Goal: Transaction & Acquisition: Purchase product/service

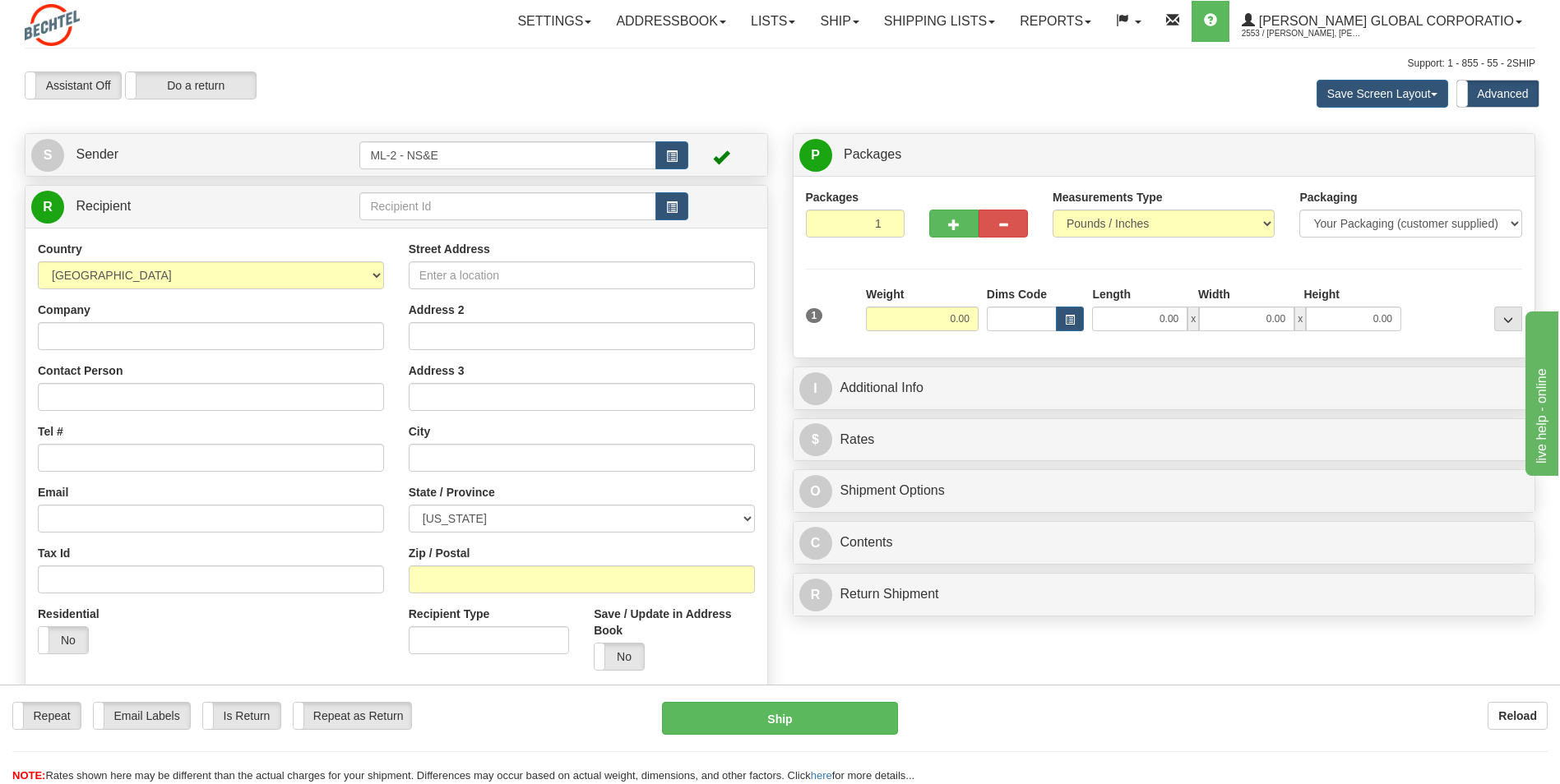
click at [683, 171] on div "S Sender ML-2 - NS&E" at bounding box center [397, 155] width 742 height 42
click at [680, 168] on button "button" at bounding box center [672, 155] width 33 height 28
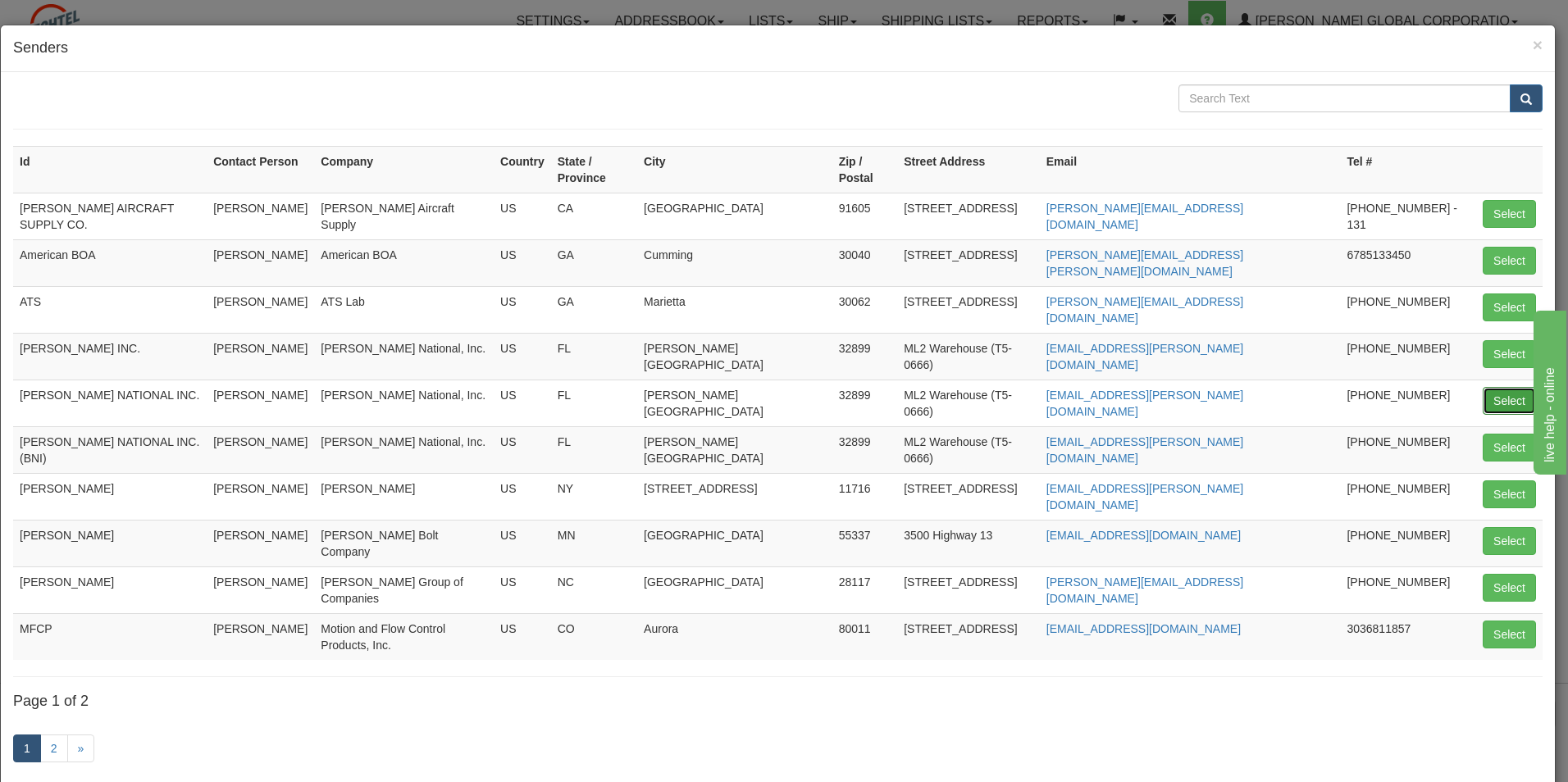
click at [1488, 387] on button "Select" at bounding box center [1510, 401] width 54 height 28
type input "[PERSON_NAME] NATIONAL INC."
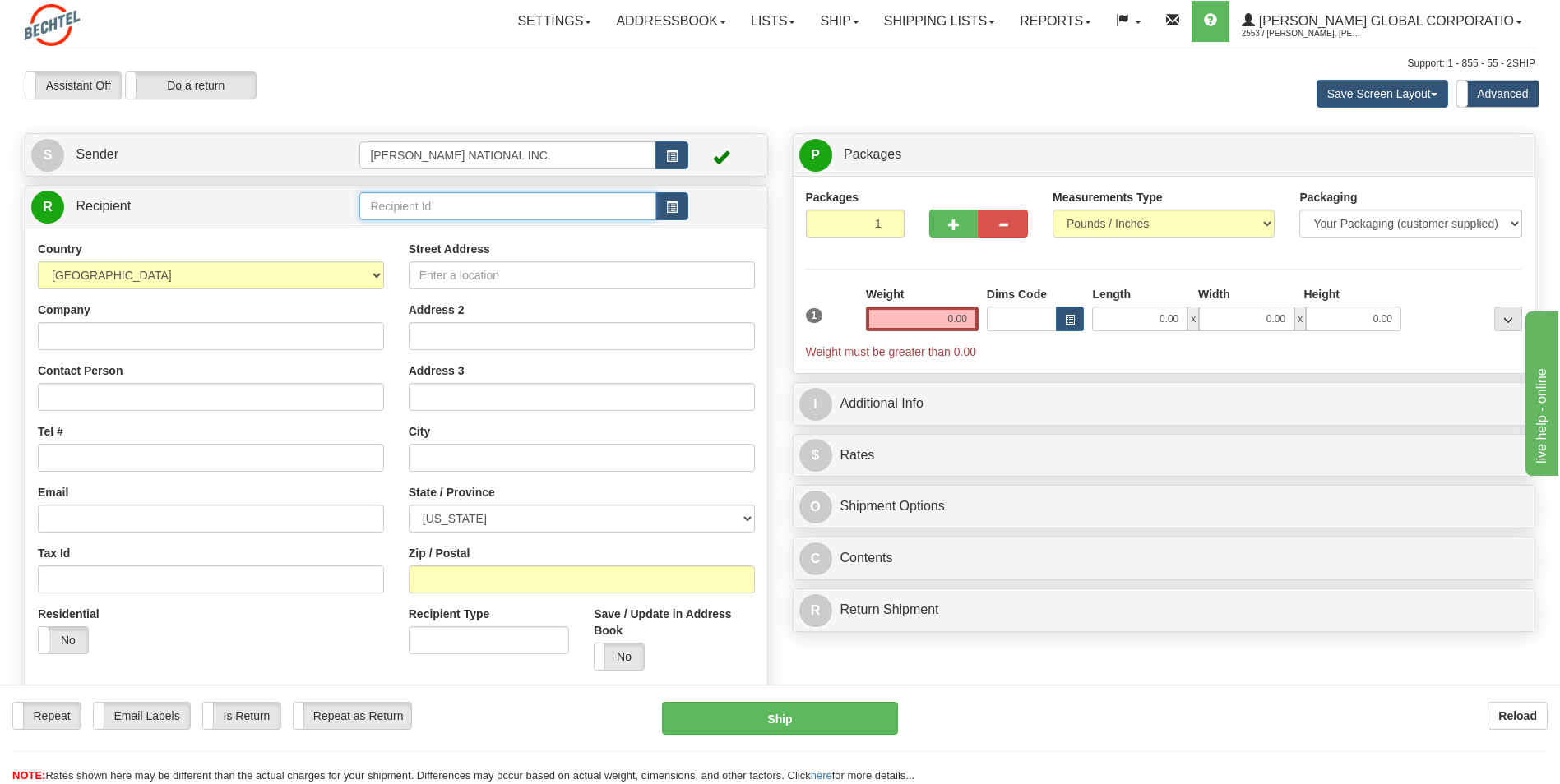
click at [556, 201] on input "text" at bounding box center [507, 206] width 296 height 28
type input "duphil"
drag, startPoint x: 589, startPoint y: 210, endPoint x: 257, endPoint y: 219, distance: 332.1
click at [259, 219] on tr "R Recipient duphil" at bounding box center [397, 206] width 731 height 34
click at [376, 236] on div "DUPILL GROUP" at bounding box center [504, 231] width 280 height 18
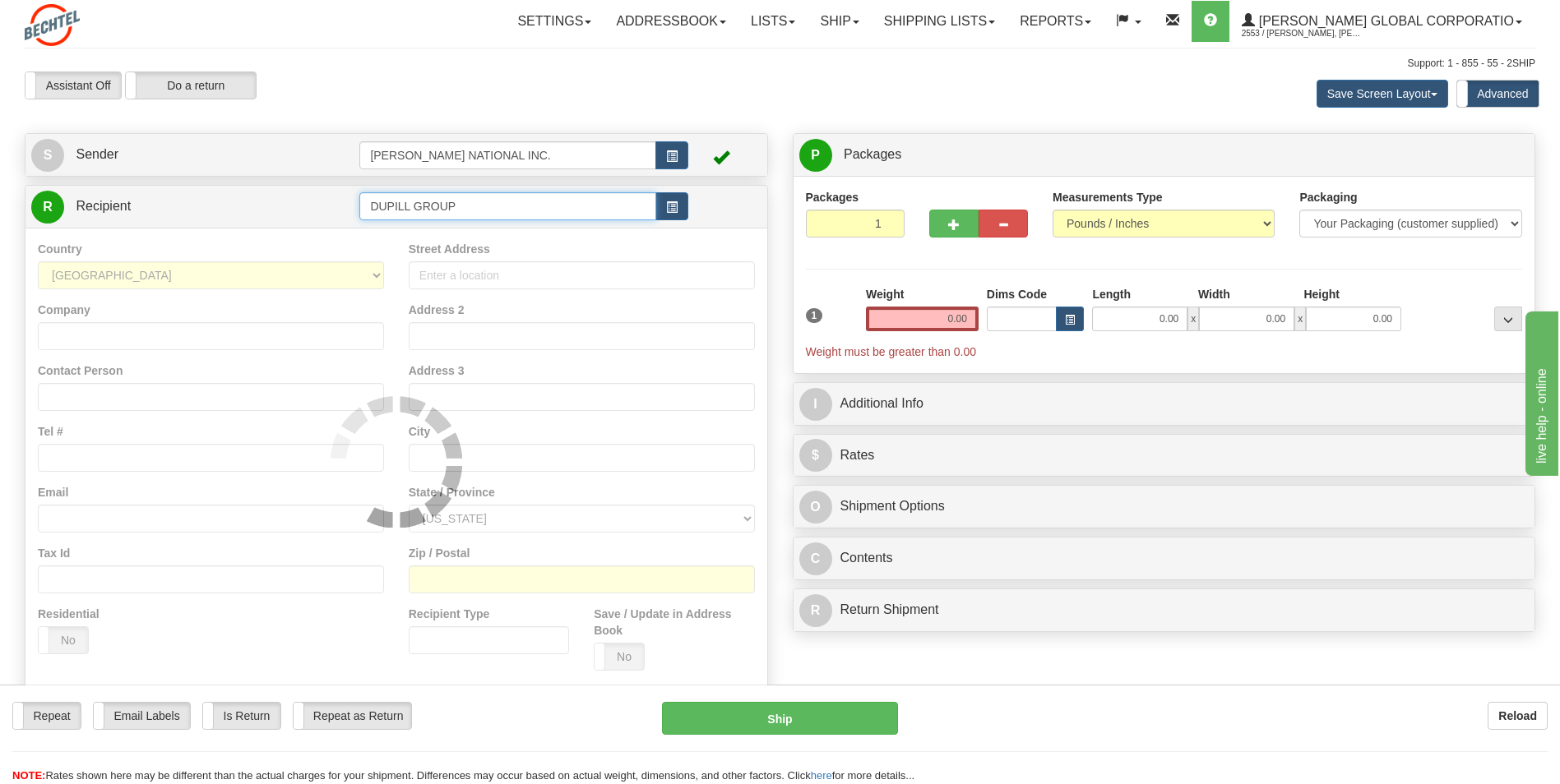
type input "DUPILL GROUP"
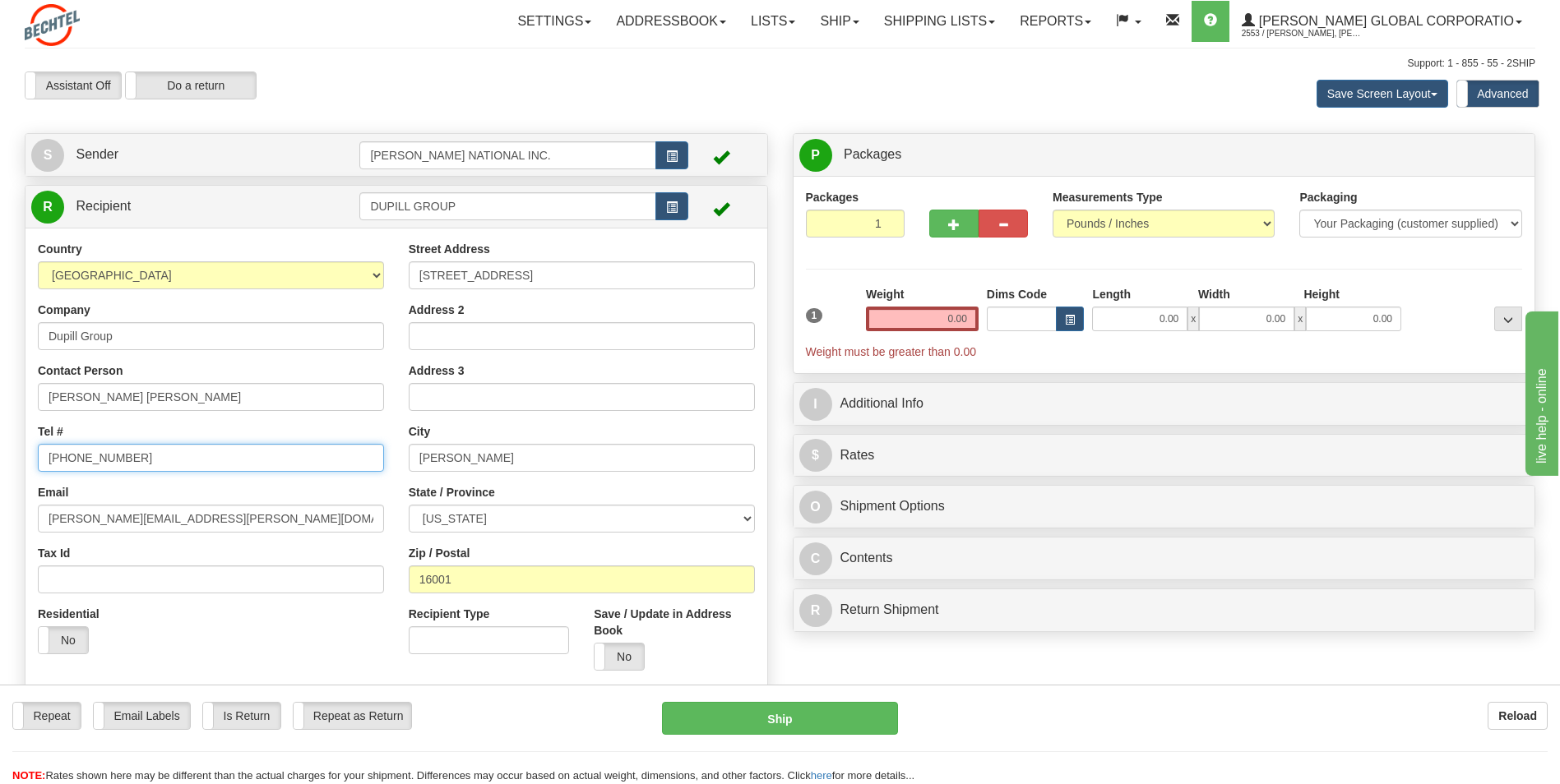
drag, startPoint x: 160, startPoint y: 452, endPoint x: -3, endPoint y: 450, distance: 163.0
click at [0, 450] on html "Training Course Close Toggle navigation Settings Shipping Preferences New Sende…" at bounding box center [780, 392] width 1560 height 784
drag, startPoint x: 946, startPoint y: 326, endPoint x: 988, endPoint y: 329, distance: 42.1
click at [992, 327] on div "1 Weight 0.00 Dims Code 0.00" at bounding box center [1164, 322] width 726 height 74
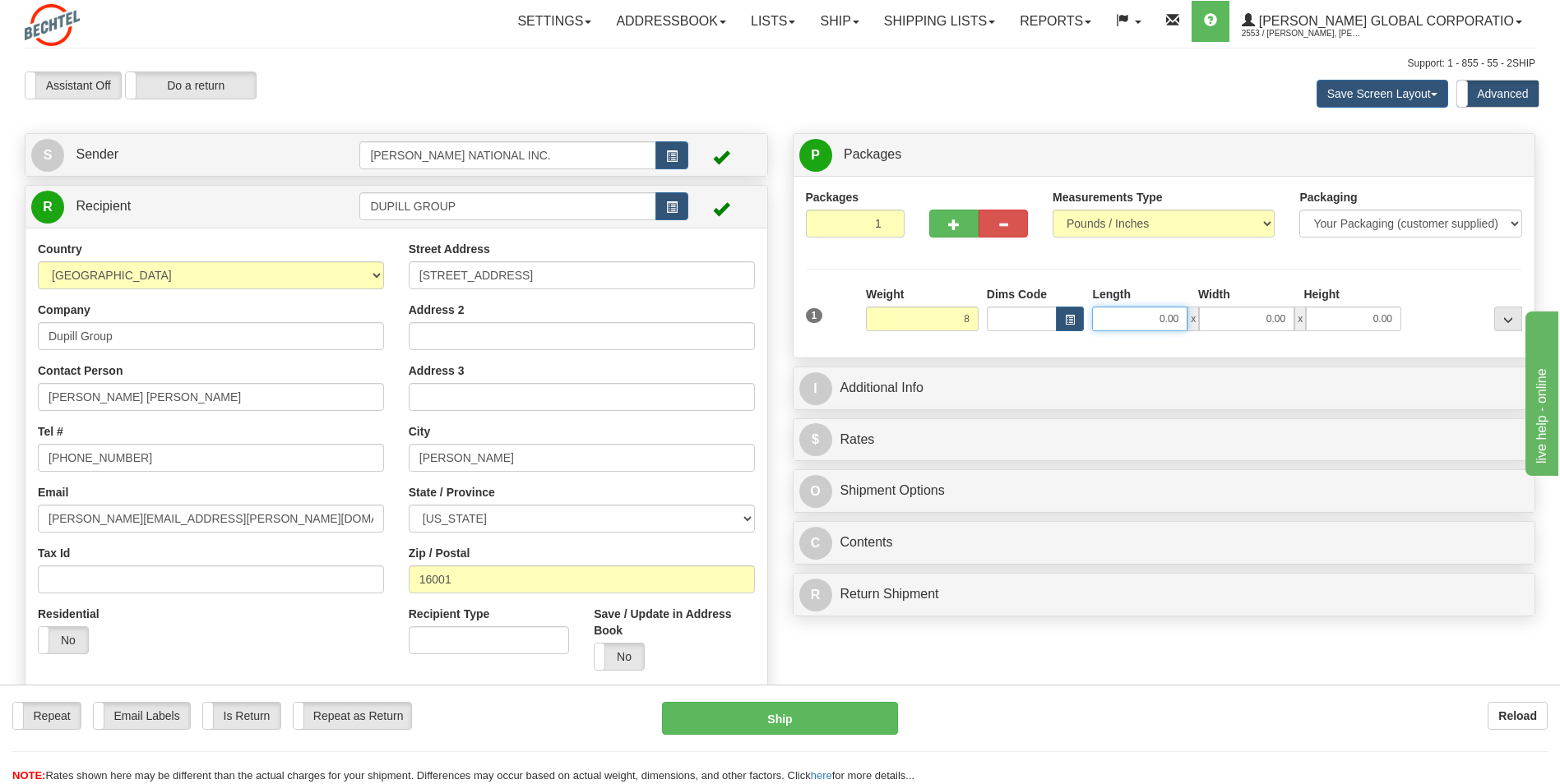
type input "8.00"
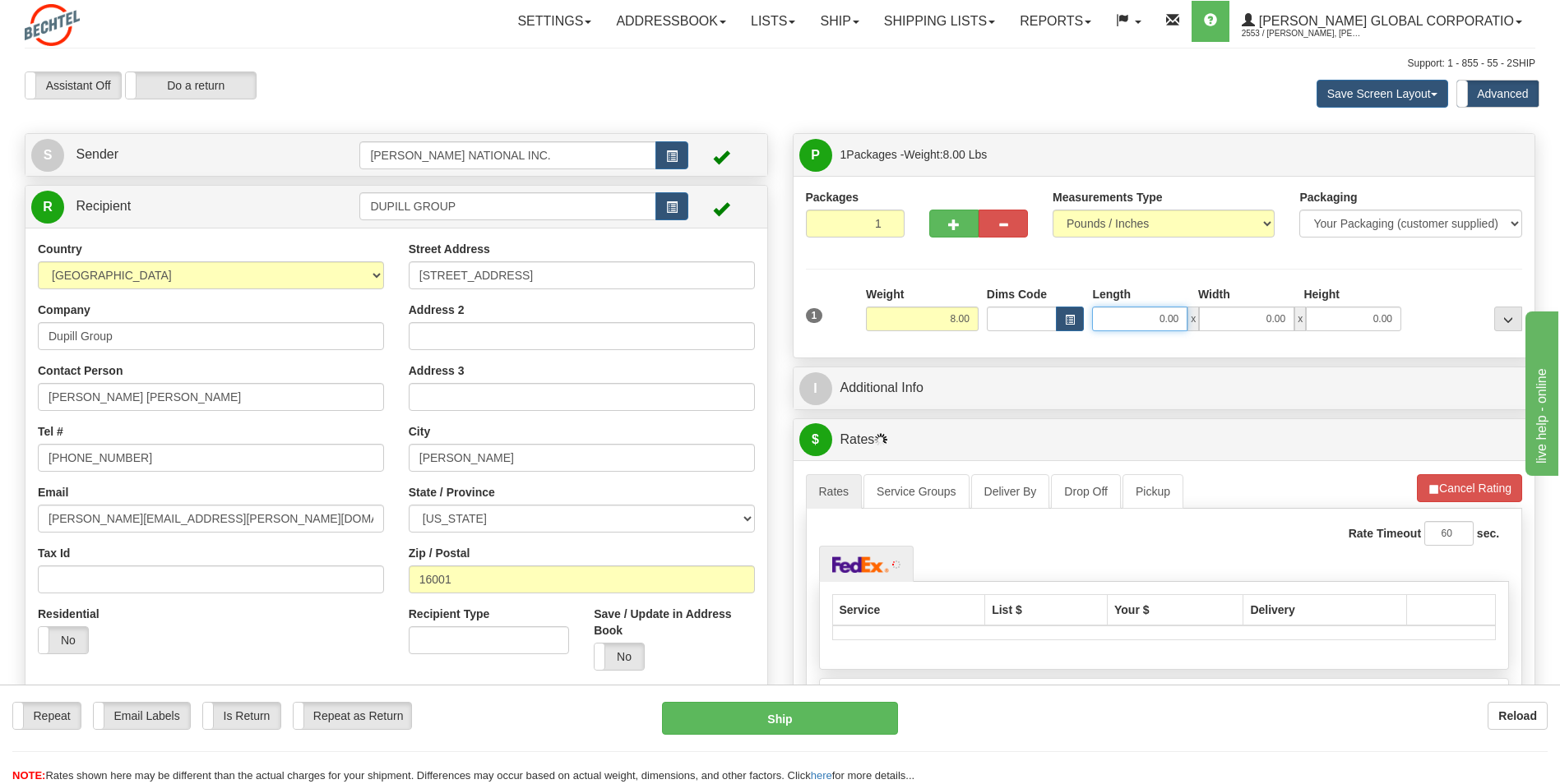
drag, startPoint x: 1151, startPoint y: 313, endPoint x: 1228, endPoint y: 316, distance: 77.1
click at [1228, 316] on div "0.00 x 0.00 x 0.00" at bounding box center [1246, 319] width 310 height 25
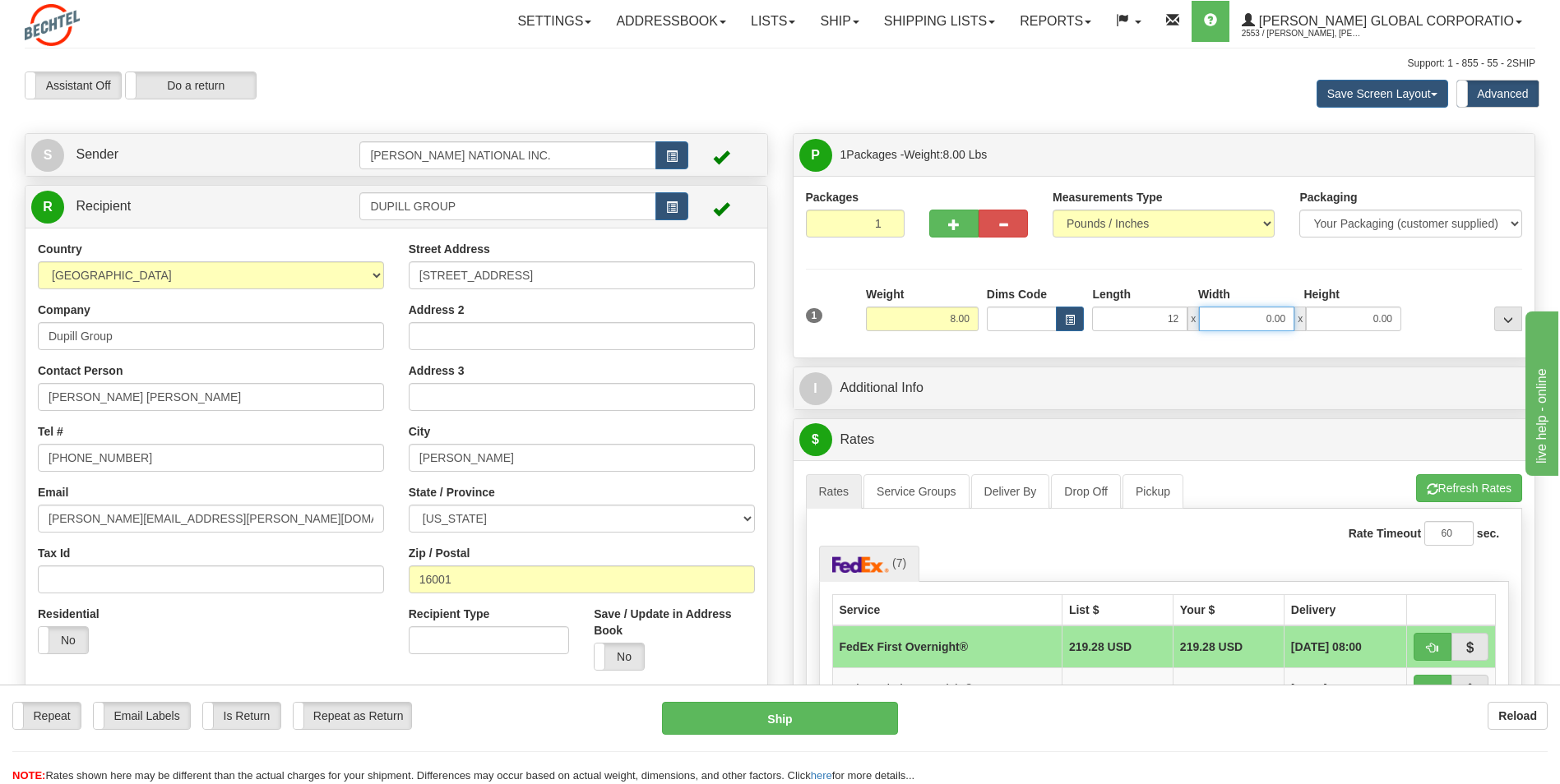
type input "12.00"
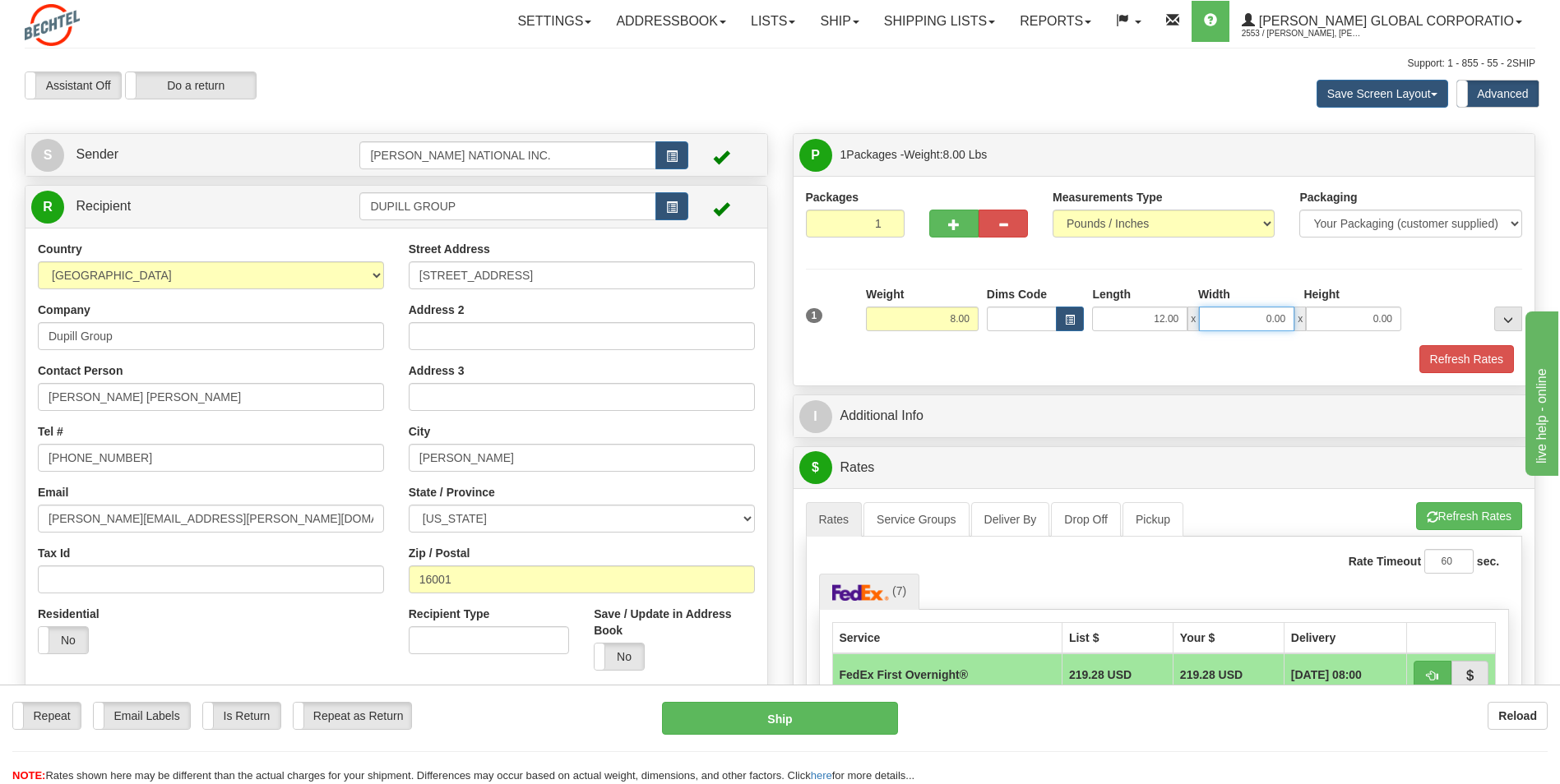
drag, startPoint x: 1211, startPoint y: 321, endPoint x: 1343, endPoint y: 320, distance: 132.0
click at [1343, 320] on div "12.00 x 0.00 x 0.00" at bounding box center [1246, 319] width 310 height 25
type input "12.00"
drag, startPoint x: 1366, startPoint y: 313, endPoint x: 1409, endPoint y: 318, distance: 43.3
click at [1409, 318] on div "1 Weight 8.00 Dims Code x x" at bounding box center [1164, 314] width 726 height 58
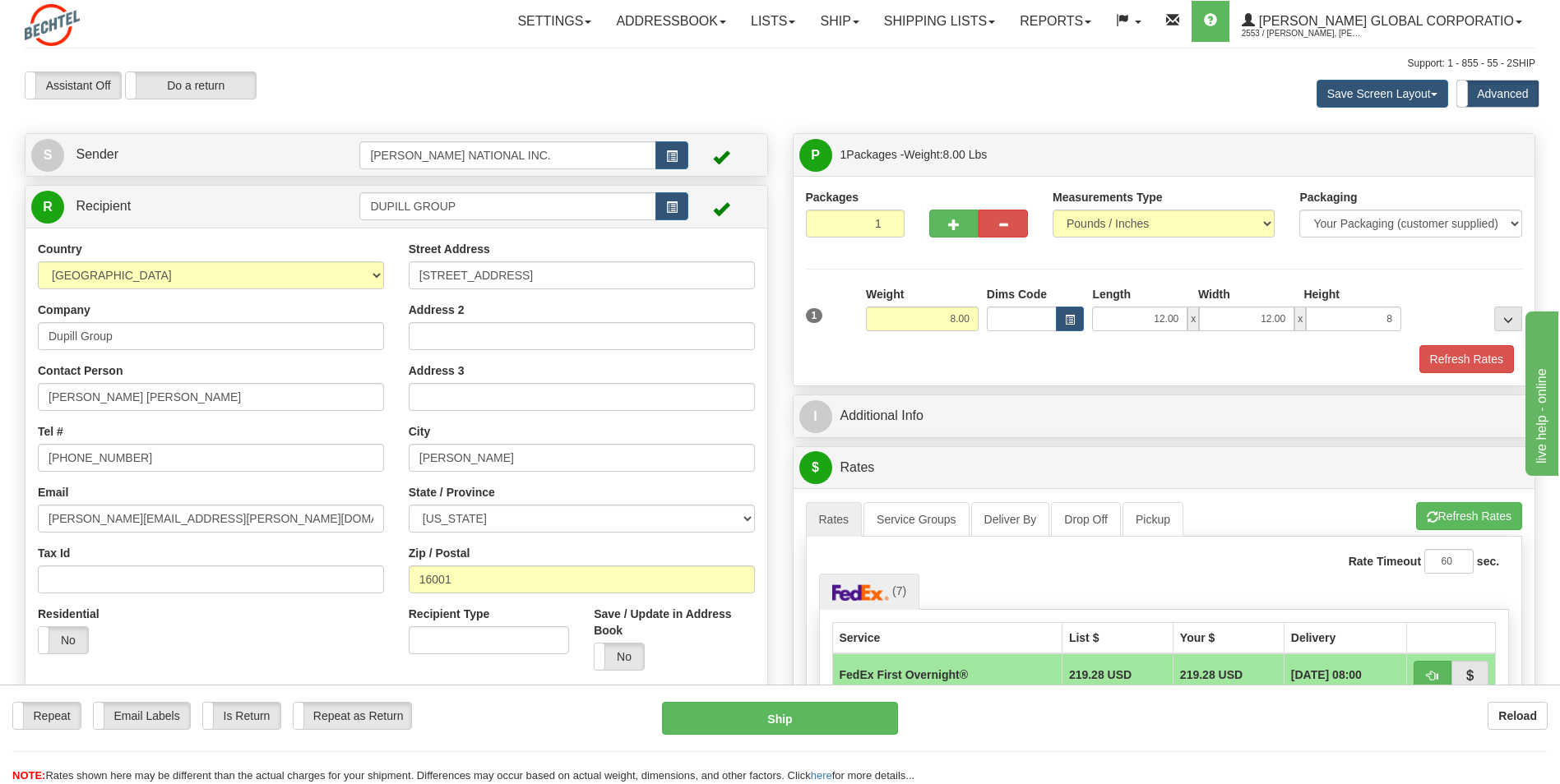
type input "8.00"
click at [1429, 276] on div "Packages 1 1 Measurements Type" at bounding box center [1165, 281] width 717 height 184
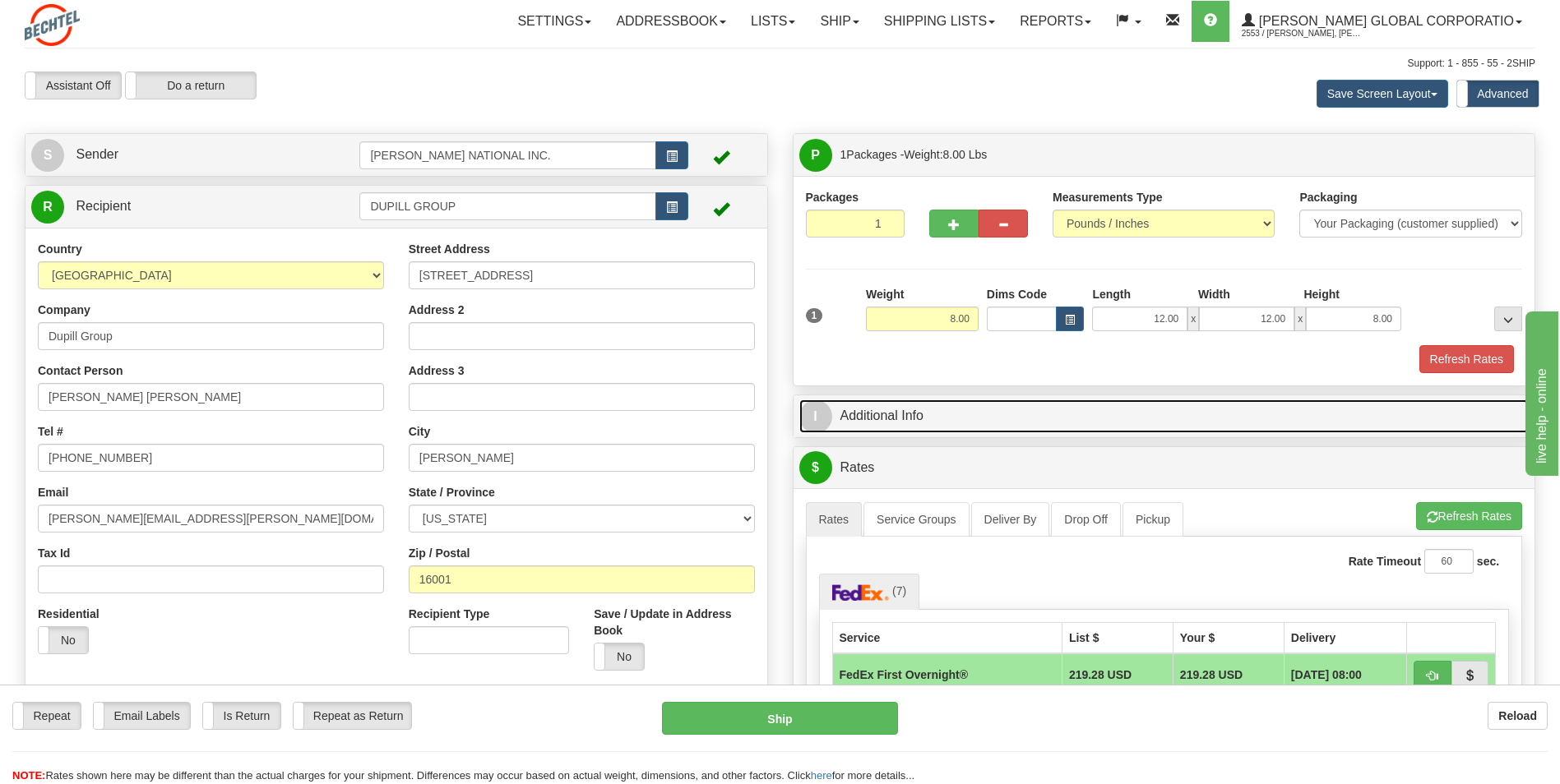
click at [1140, 407] on link "I Additional Info" at bounding box center [1165, 416] width 731 height 34
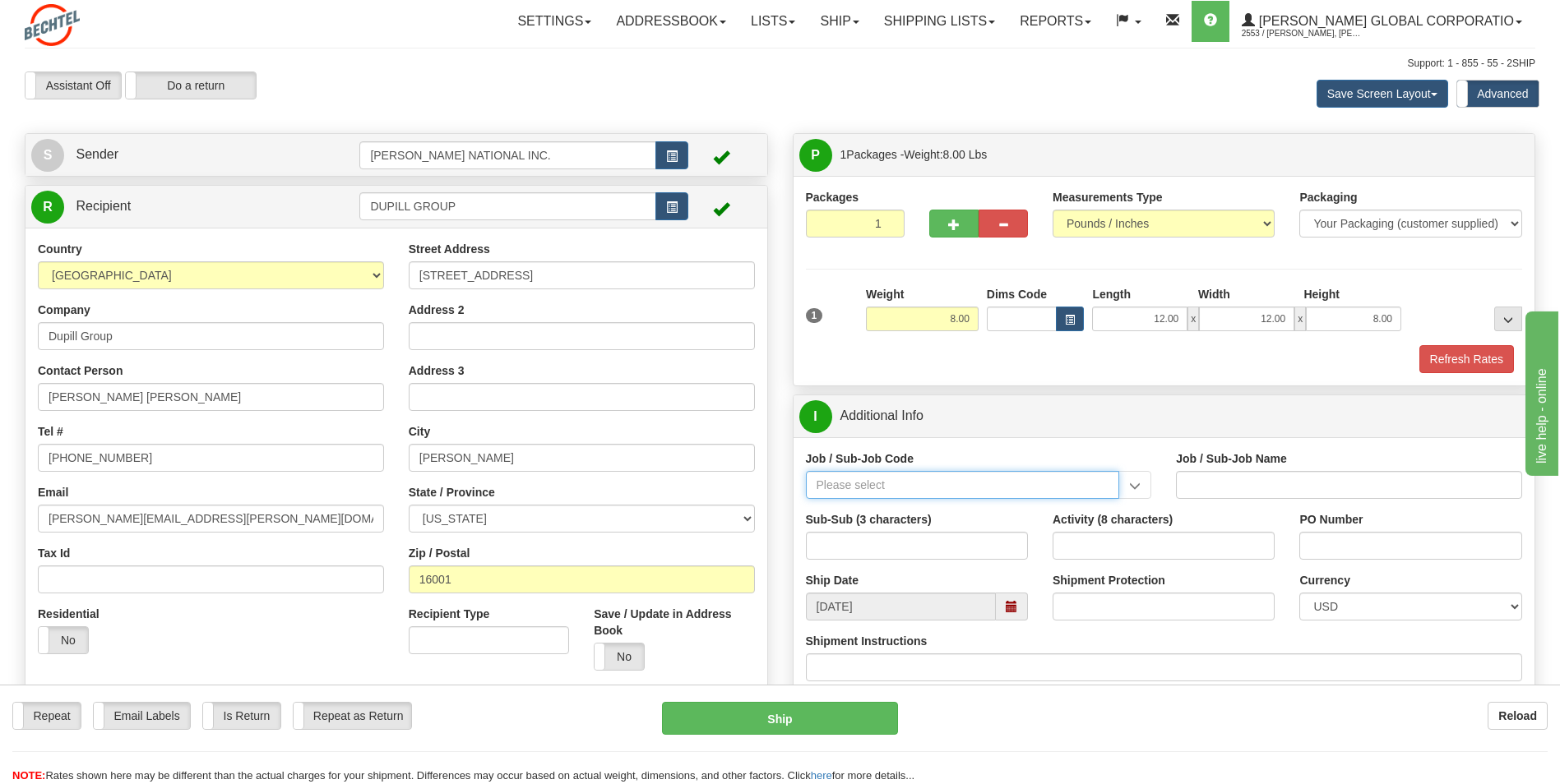
click at [928, 493] on input "Job / Sub-Job Code" at bounding box center [964, 484] width 314 height 28
click at [966, 505] on div "26046-31P" at bounding box center [959, 510] width 297 height 18
type input "26046-31P"
type input "MOBILE LAUNCHER 2 - GENERAL REQUIREMENT / PROCURE"
type input "26046-31P"
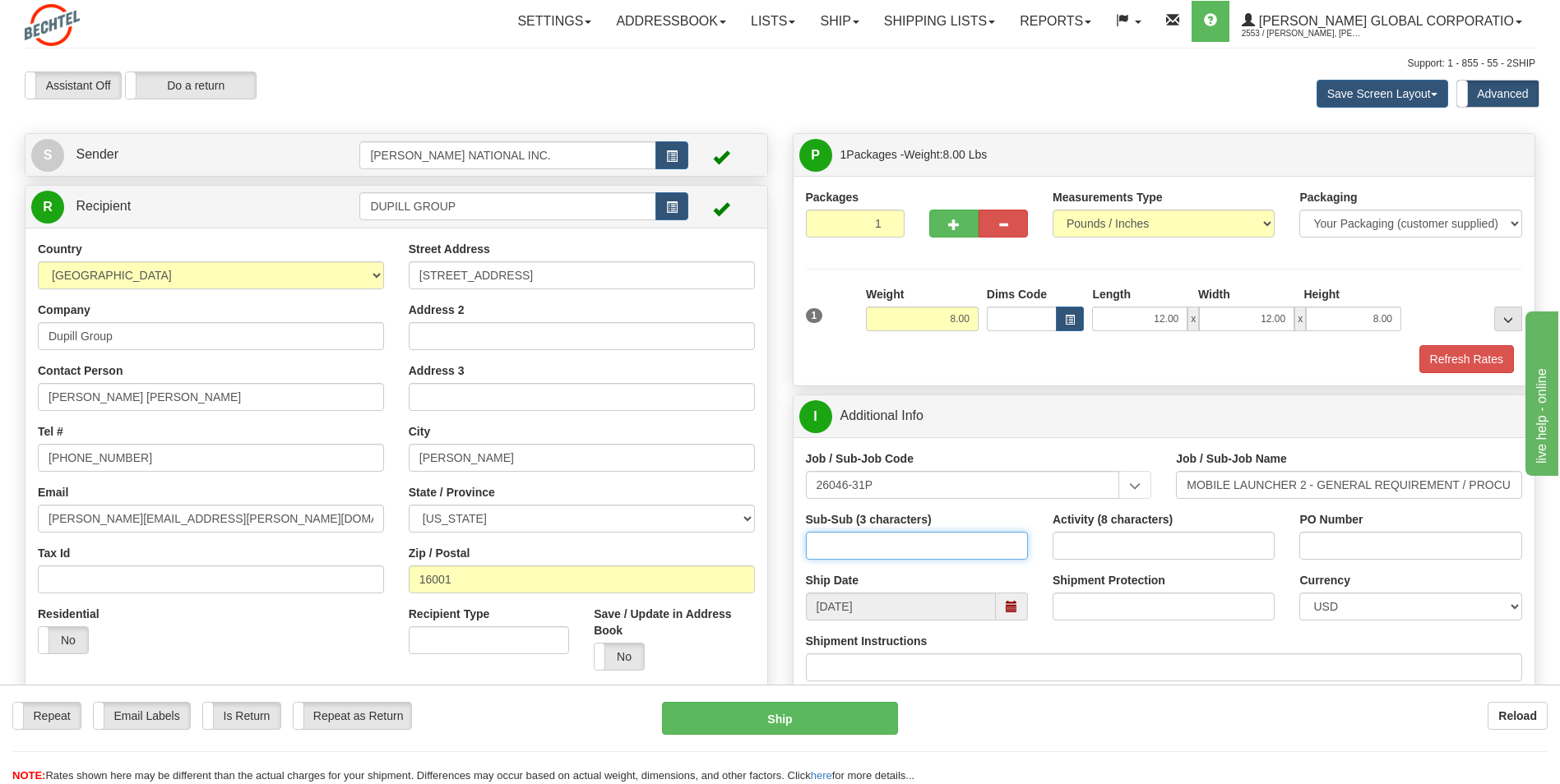
click at [880, 548] on input "Sub-Sub (3 characters)" at bounding box center [918, 545] width 222 height 28
type input "ML2"
click at [1100, 541] on input "Activity (8 characters)" at bounding box center [1164, 545] width 222 height 28
type input "00000085"
click at [1350, 533] on input "PO Number" at bounding box center [1410, 545] width 222 height 28
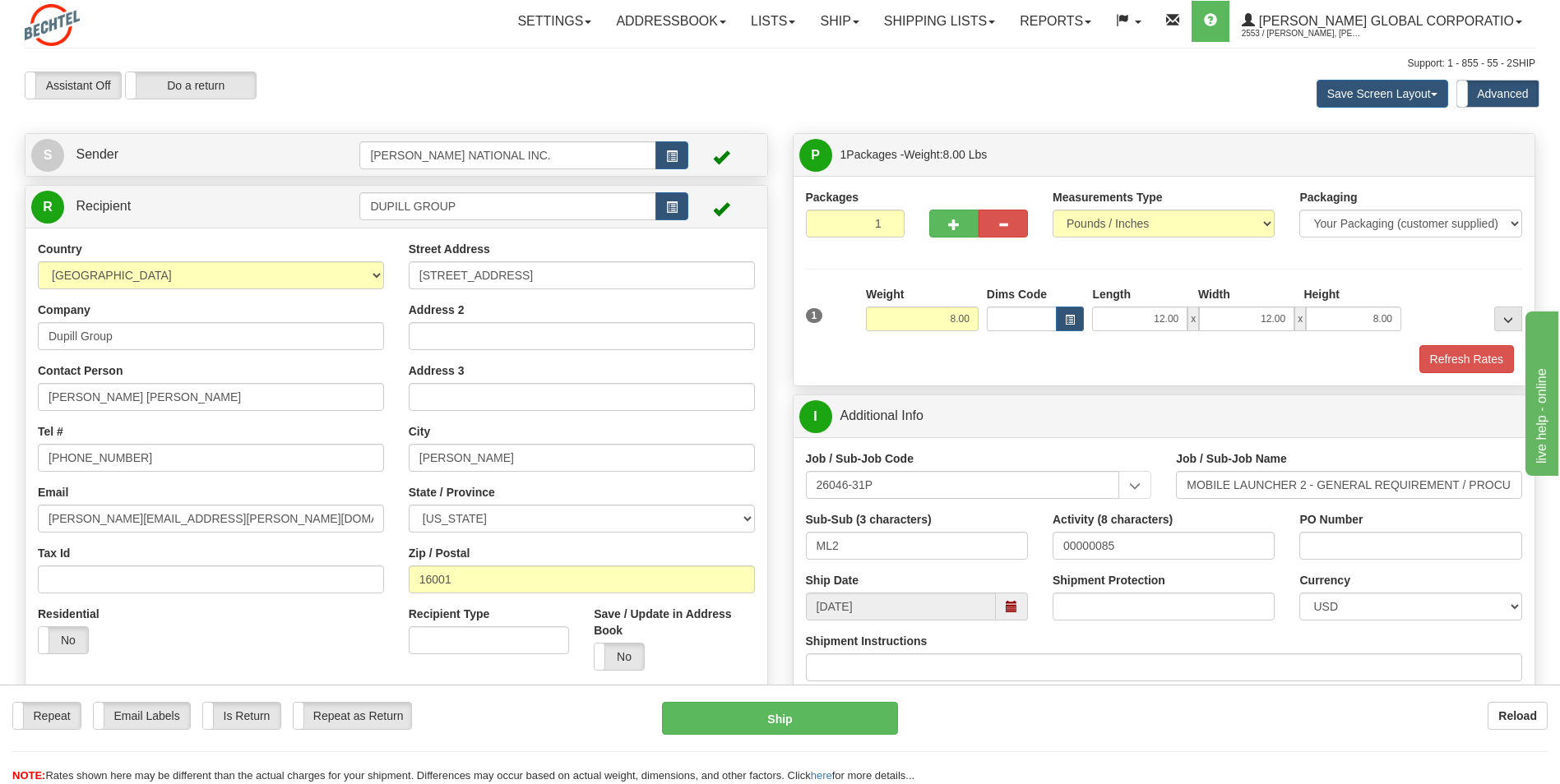
click at [1263, 516] on div "Activity (8 characters) 00000085" at bounding box center [1164, 536] width 222 height 49
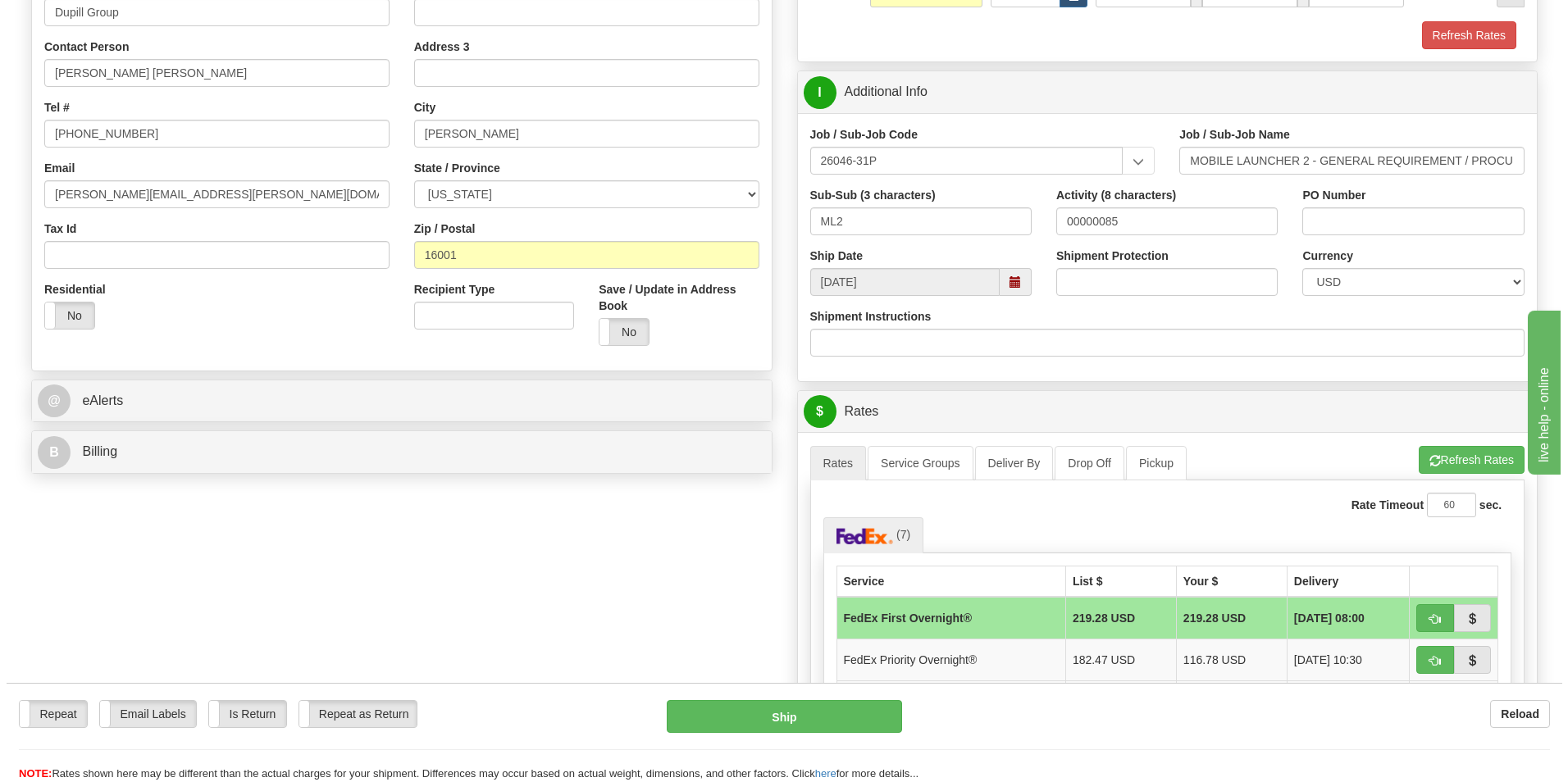
scroll to position [492, 0]
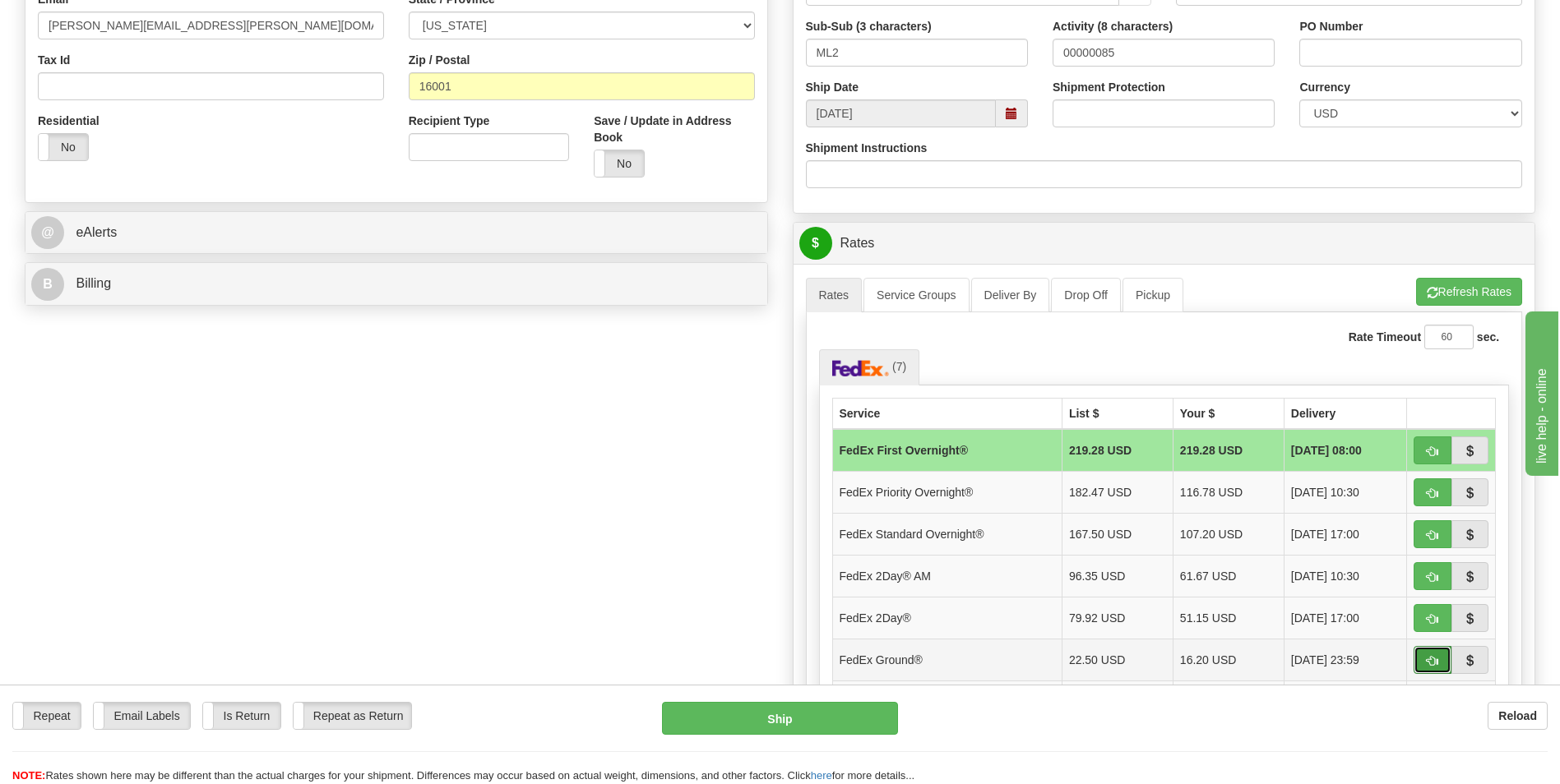
click at [1427, 658] on span "button" at bounding box center [1432, 660] width 12 height 11
type input "92"
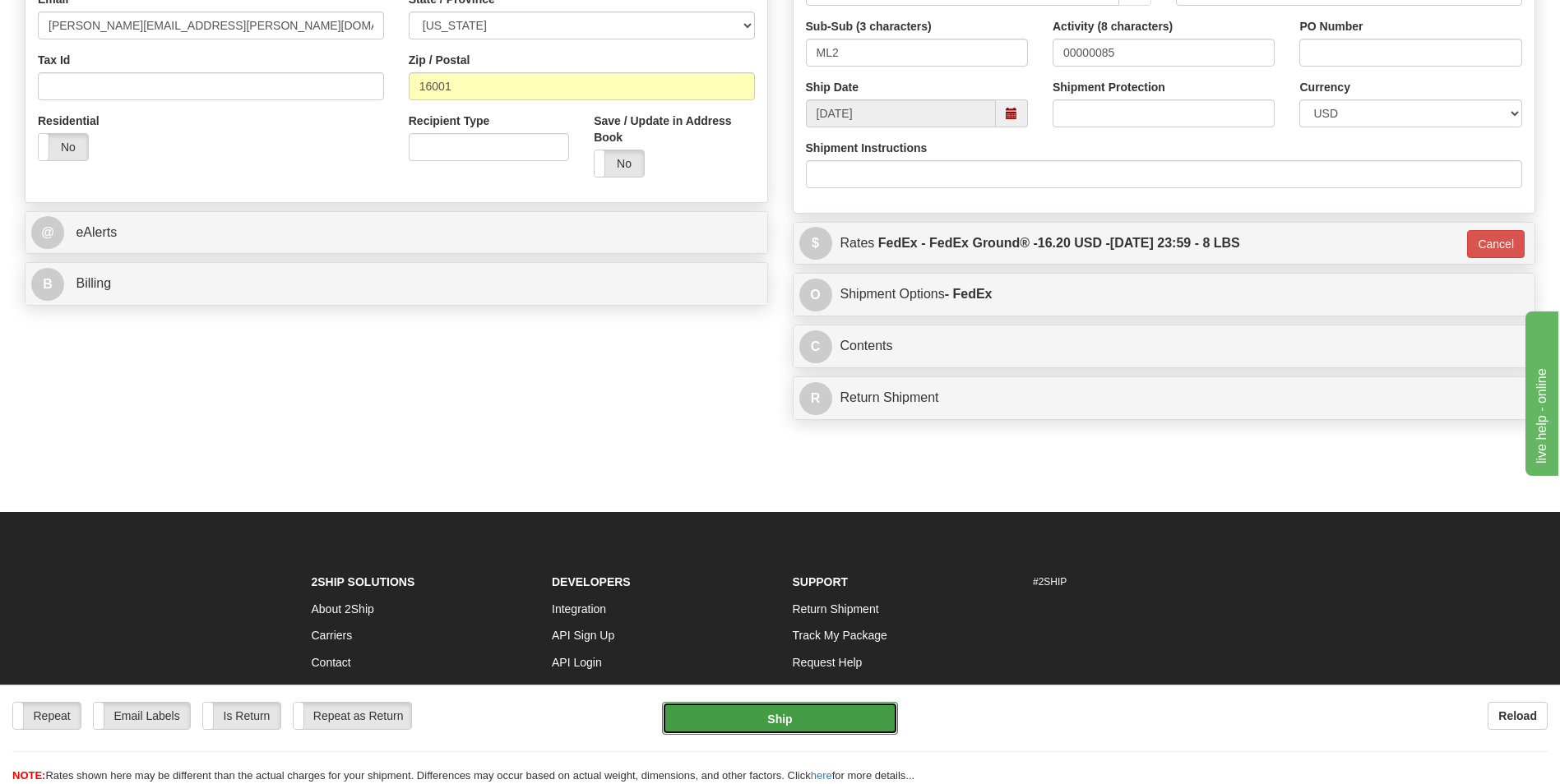
click at [849, 708] on button "Ship" at bounding box center [779, 718] width 235 height 33
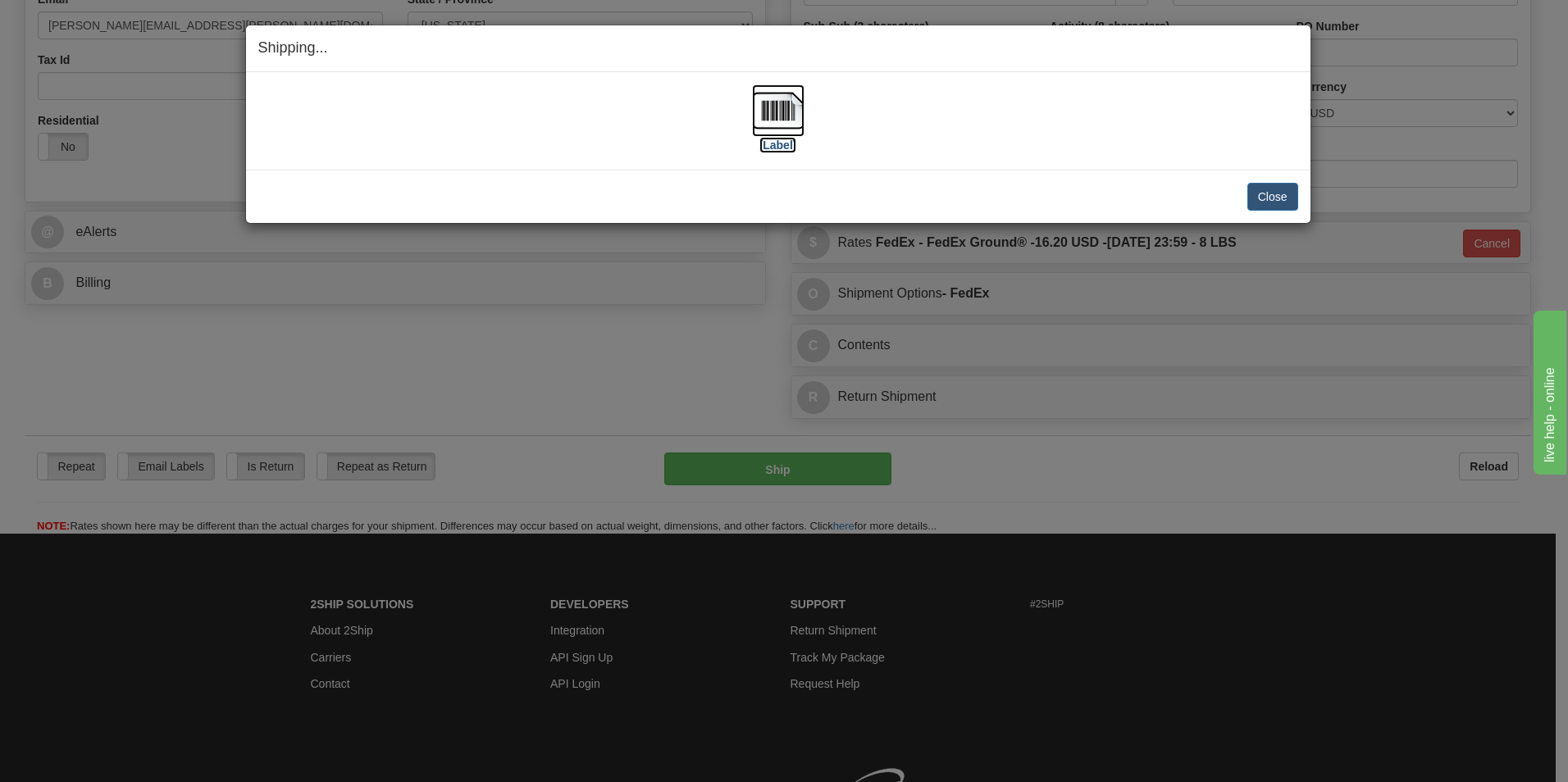
click at [797, 98] on img at bounding box center [778, 110] width 53 height 53
